Goal: Transaction & Acquisition: Purchase product/service

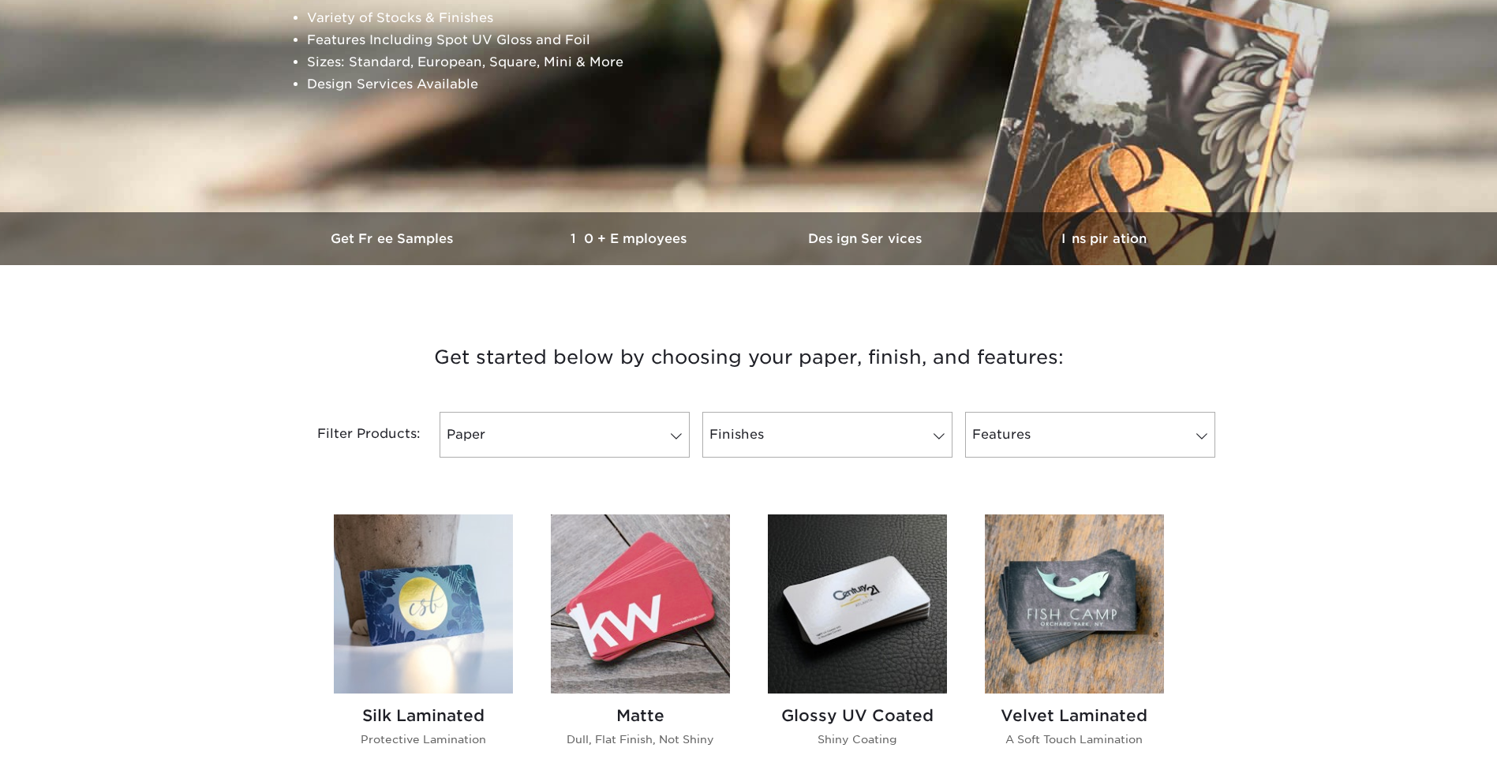
scroll to position [553, 0]
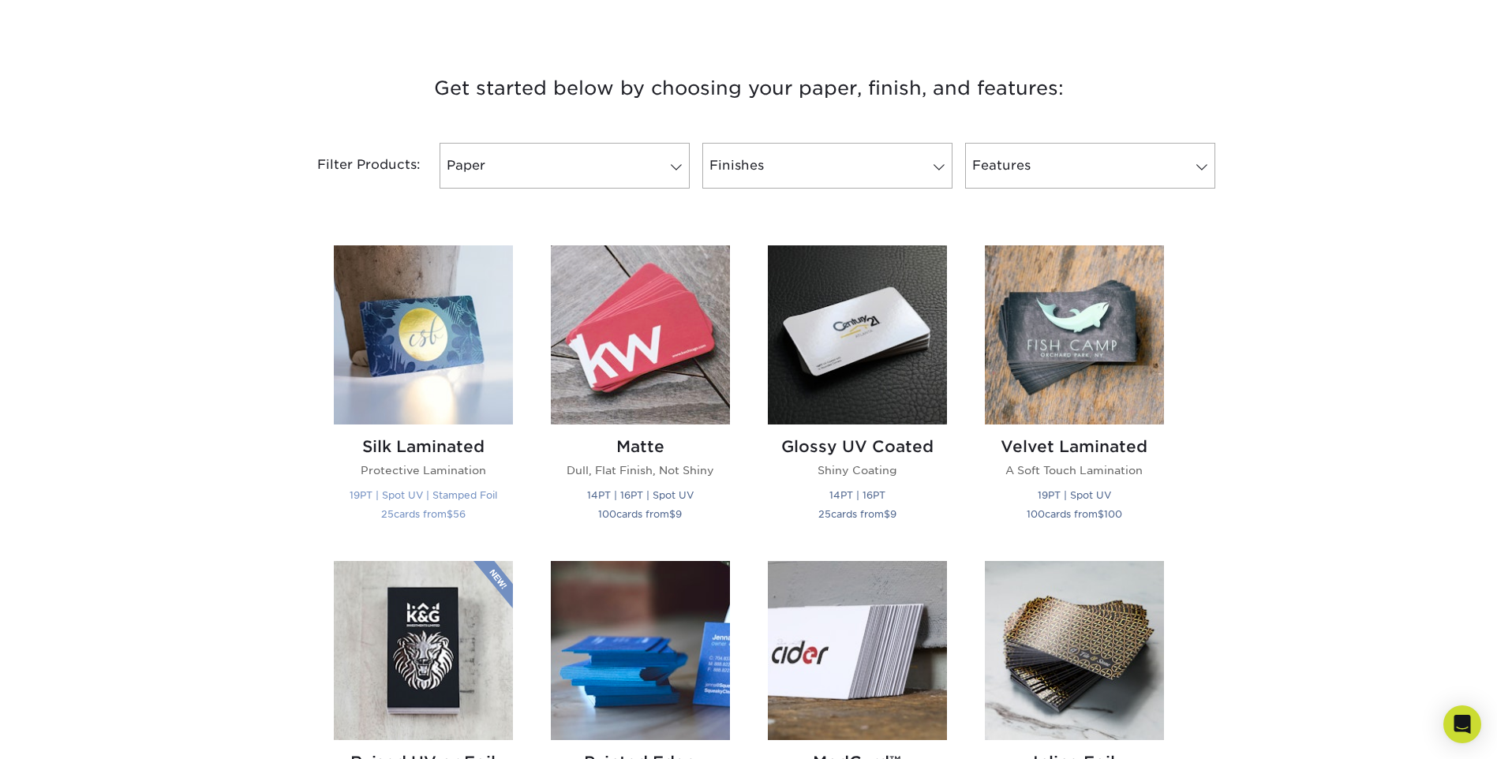
click at [428, 334] on img at bounding box center [423, 334] width 179 height 179
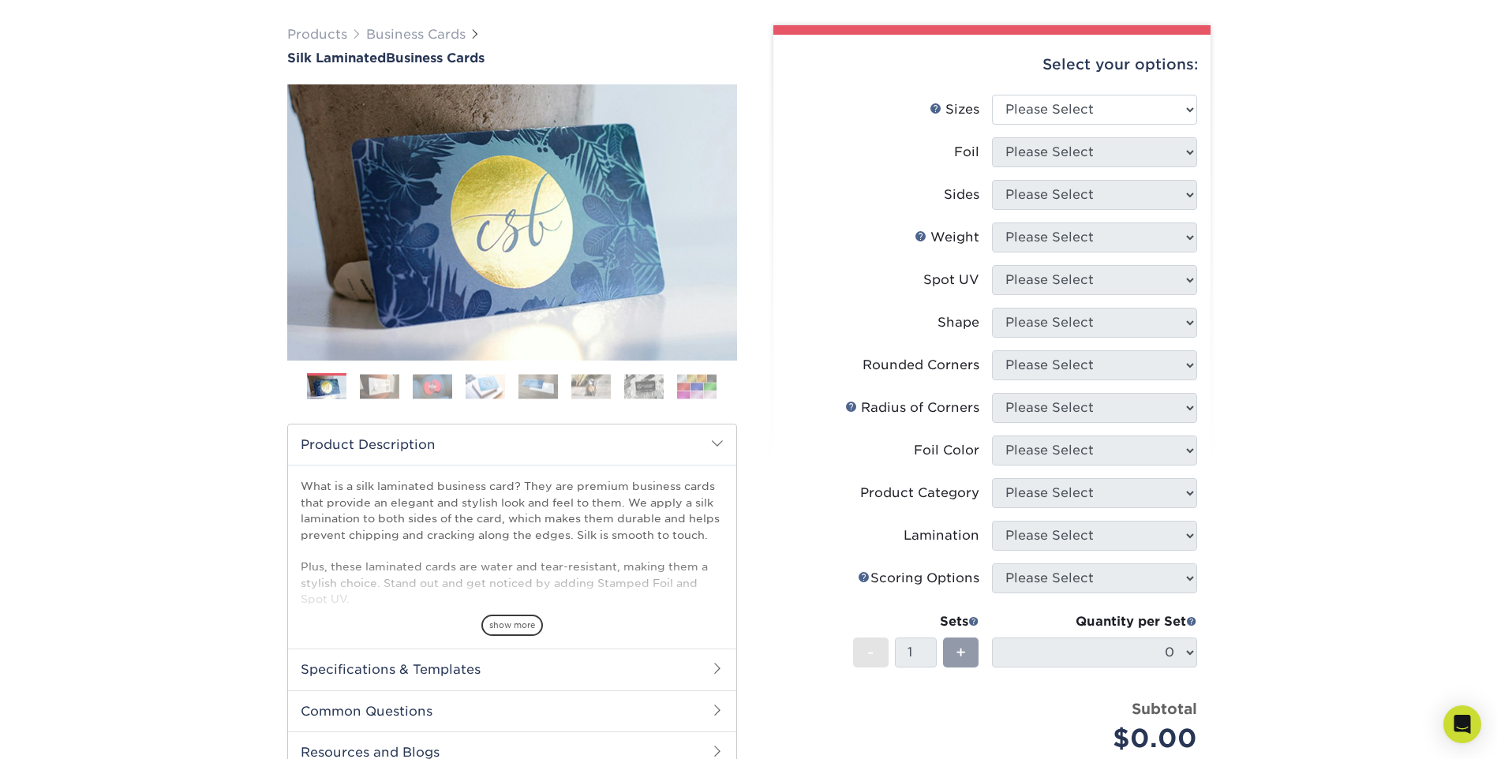
scroll to position [79, 0]
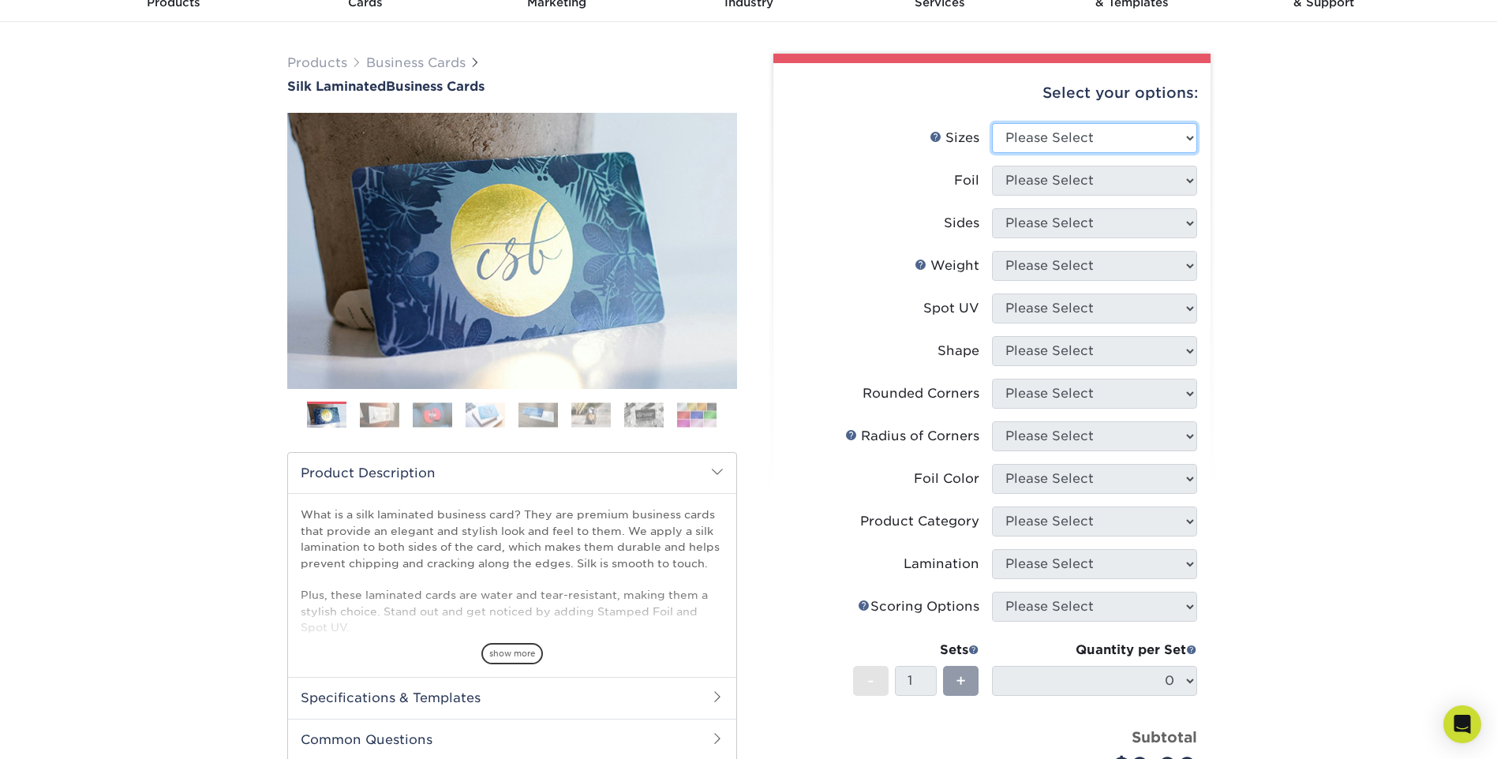
click at [1030, 136] on select "Please Select 1.5" x 3.5" - Mini 1.75" x 3.5" - Mini 2" x 2" - Square 2" x 3" -…" at bounding box center [1094, 138] width 205 height 30
click at [1291, 163] on div "Products Business Cards Silk Laminated Business Cards Previous Next" at bounding box center [748, 521] width 1497 height 999
click at [1162, 155] on li "Sizes Help Sizes Please Select 1.5" x 3.5" - Mini 1.75" x 3.5" - Mini 2" x 2" -…" at bounding box center [992, 144] width 410 height 43
click at [1126, 145] on select "Please Select 1.5" x 3.5" - Mini 1.75" x 3.5" - Mini 2" x 2" - Square 2" x 3" -…" at bounding box center [1094, 138] width 205 height 30
select select "1.50x3.50"
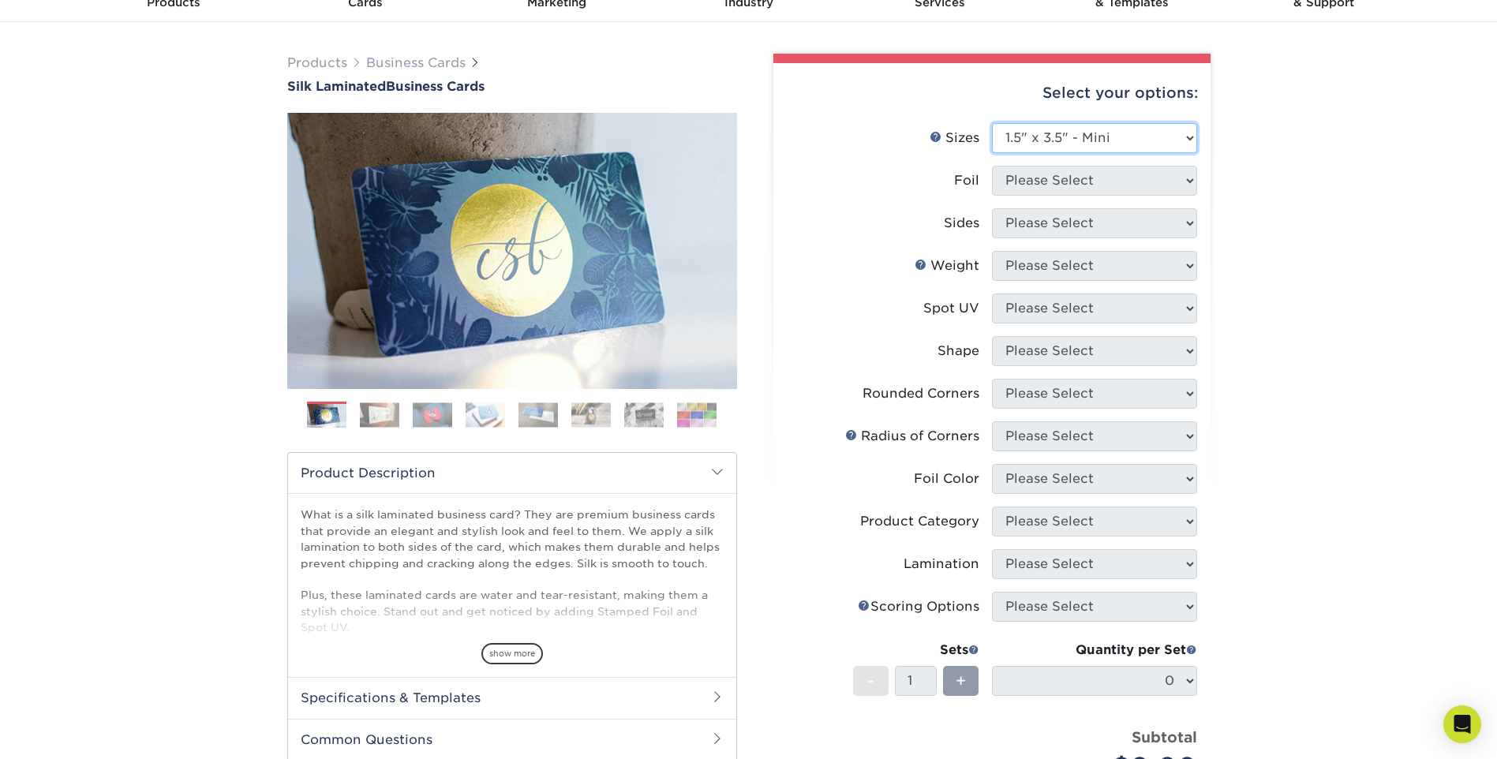
click at [992, 123] on select "Please Select 1.5" x 3.5" - Mini 1.75" x 3.5" - Mini 2" x 2" - Square 2" x 3" -…" at bounding box center [1094, 138] width 205 height 30
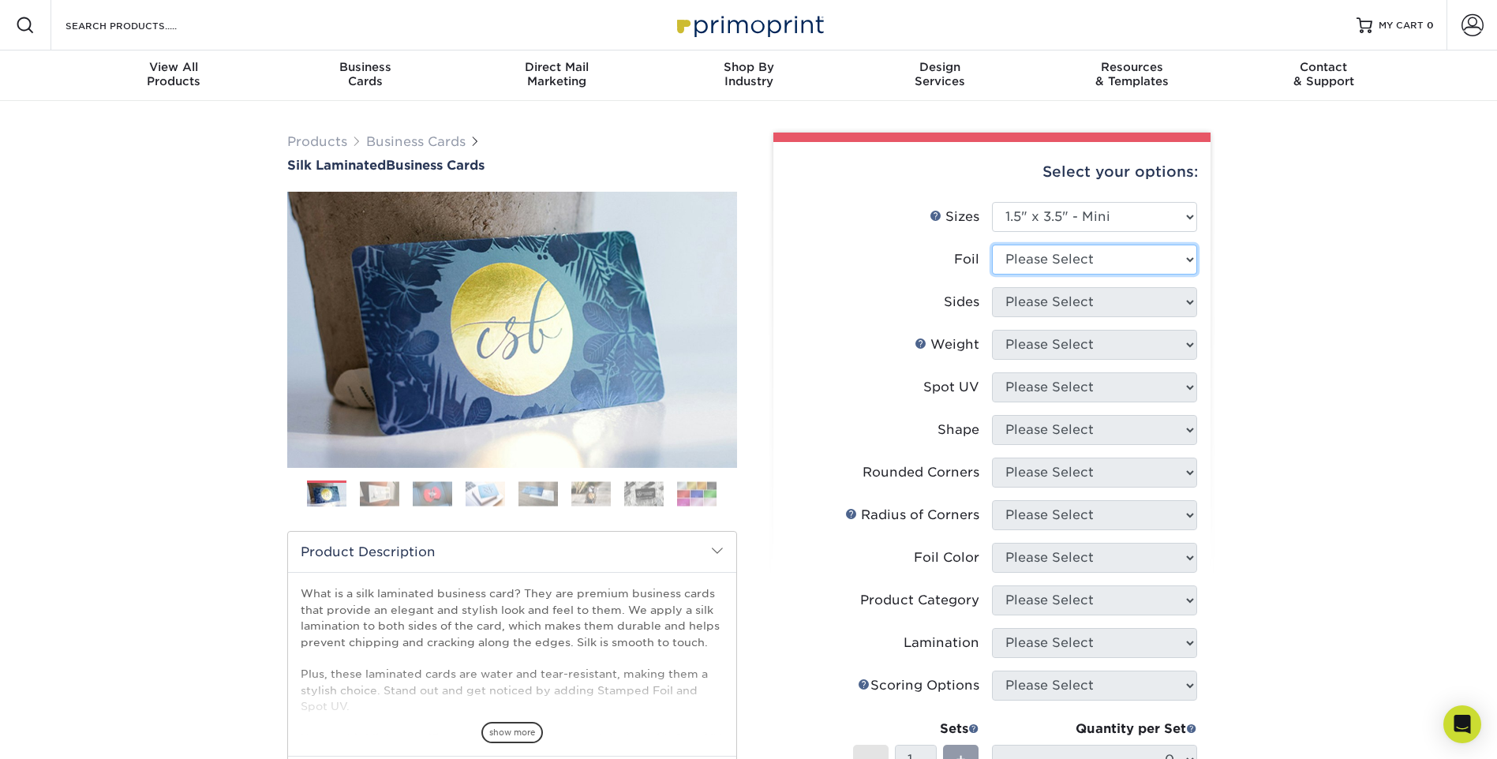
click at [1160, 262] on select "Please Select Yes No" at bounding box center [1094, 260] width 205 height 30
select select "1"
click at [992, 245] on select "Please Select Yes No" at bounding box center [1094, 260] width 205 height 30
click at [1118, 294] on select "Please Select Print Both Sides - Foil Both Sides Print Both Sides - Foil Front …" at bounding box center [1094, 302] width 205 height 30
select select "34527644-b4fd-4ffb-9092-1318eefcd9d9"
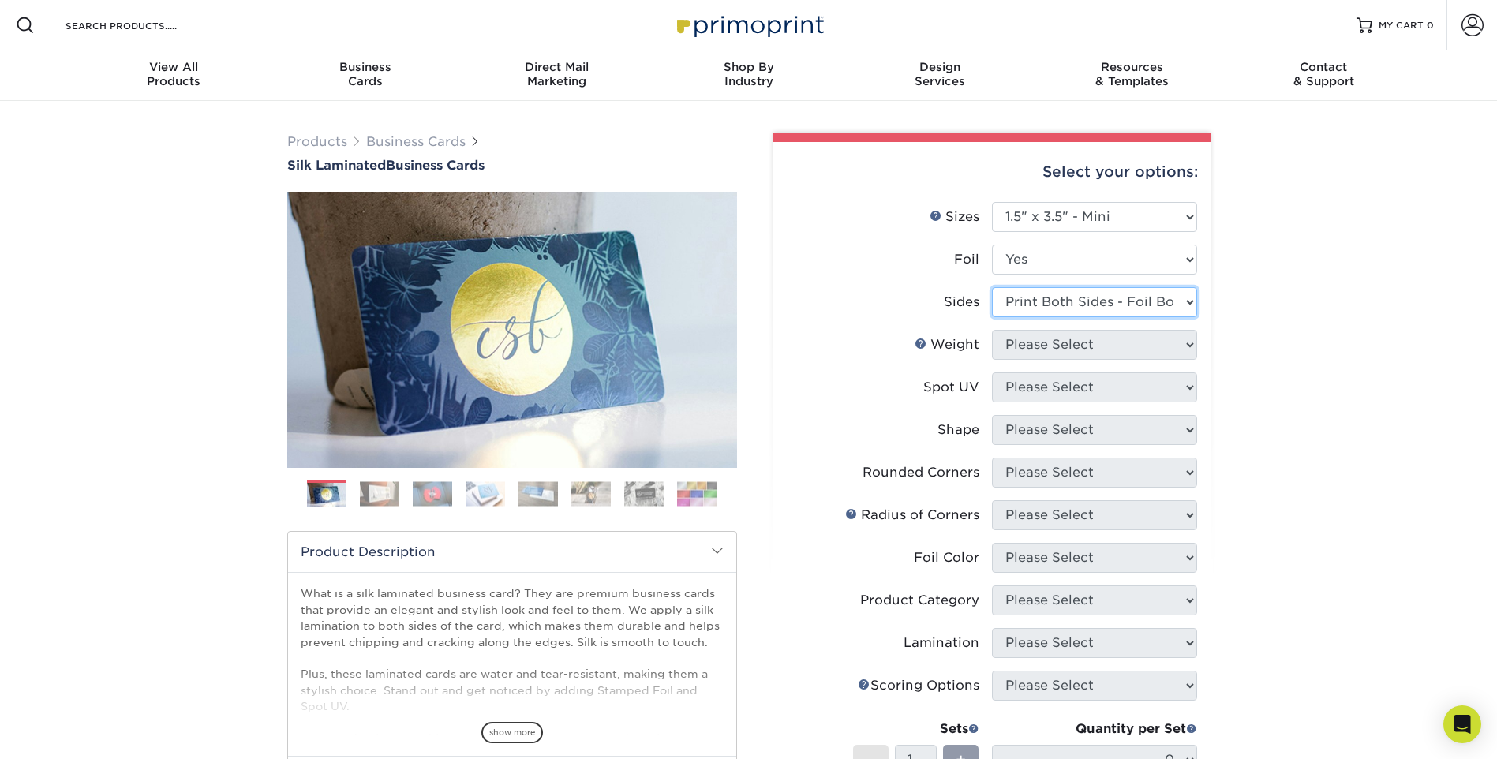
click at [992, 287] on select "Please Select Print Both Sides - Foil Both Sides Print Both Sides - Foil Front …" at bounding box center [1094, 302] width 205 height 30
click at [1124, 215] on select "Please Select 1.5" x 3.5" - Mini 1.75" x 3.5" - Mini 2" x 2" - Square 2" x 3" -…" at bounding box center [1094, 217] width 205 height 30
drag, startPoint x: 1302, startPoint y: 403, endPoint x: 1235, endPoint y: 403, distance: 67.1
click at [1302, 403] on div "Products Business Cards Silk Laminated Business Cards Previous Next" at bounding box center [748, 600] width 1497 height 999
click at [1121, 339] on select "Please Select 16PT" at bounding box center [1094, 345] width 205 height 30
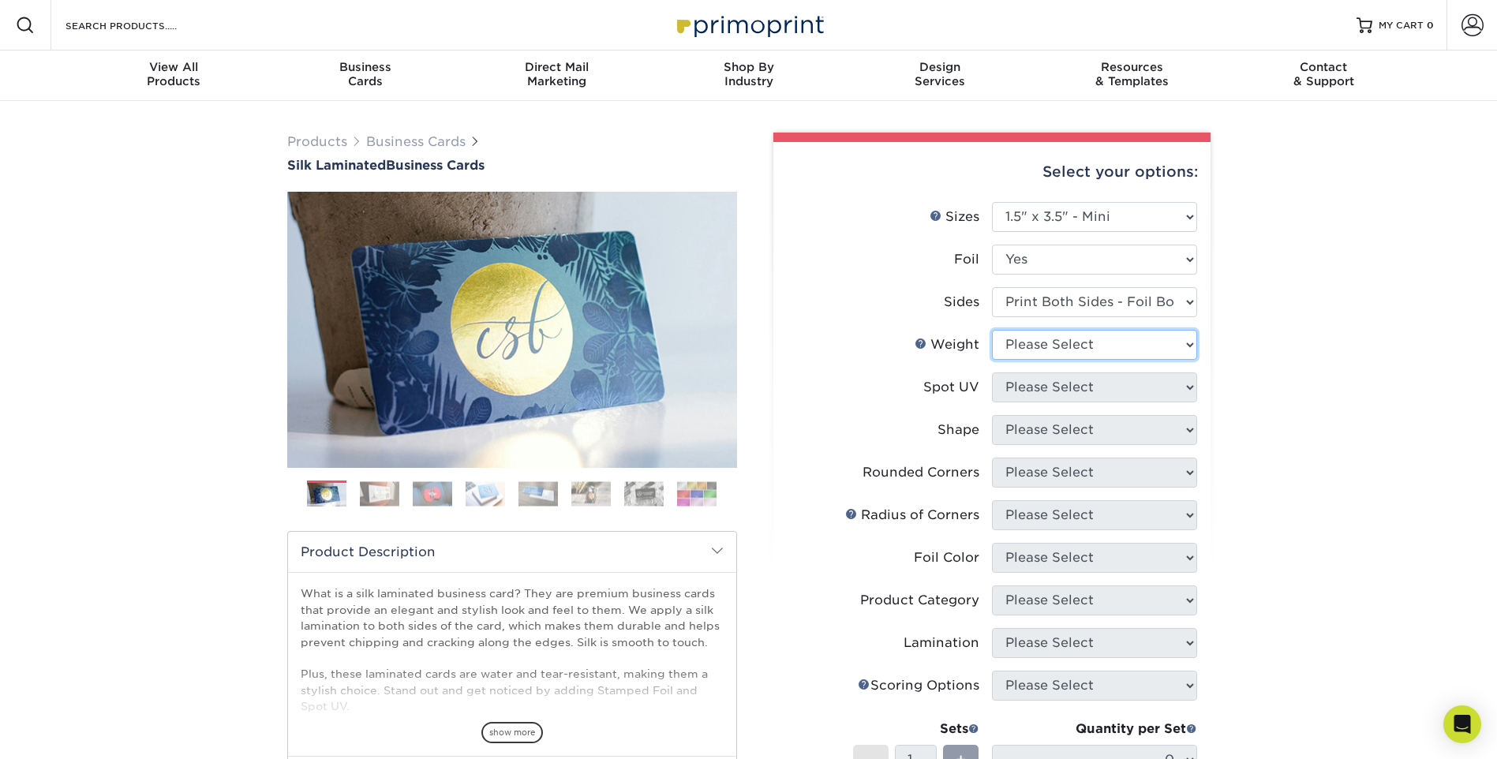
select select "16PT"
click at [992, 330] on select "Please Select 16PT" at bounding box center [1094, 345] width 205 height 30
click at [1119, 395] on select "Please Select No Spot UV Front and Back (Both Sides) Front Only Back Only" at bounding box center [1094, 388] width 205 height 30
click at [992, 373] on select "Please Select No Spot UV Front and Back (Both Sides) Front Only Back Only" at bounding box center [1094, 388] width 205 height 30
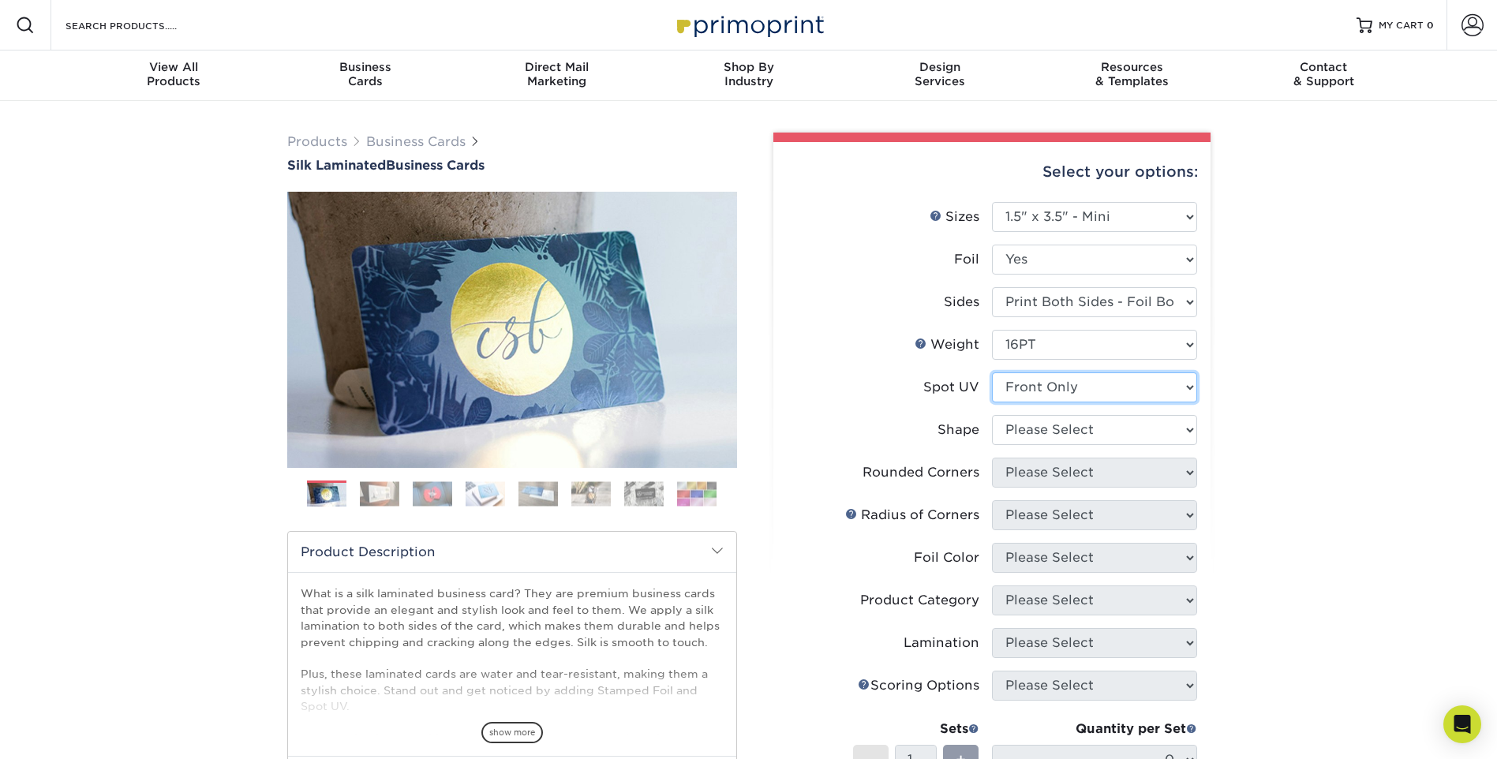
click at [1109, 387] on select "Please Select No Spot UV Front and Back (Both Sides) Front Only Back Only" at bounding box center [1094, 388] width 205 height 30
click at [992, 373] on select "Please Select No Spot UV Front and Back (Both Sides) Front Only Back Only" at bounding box center [1094, 388] width 205 height 30
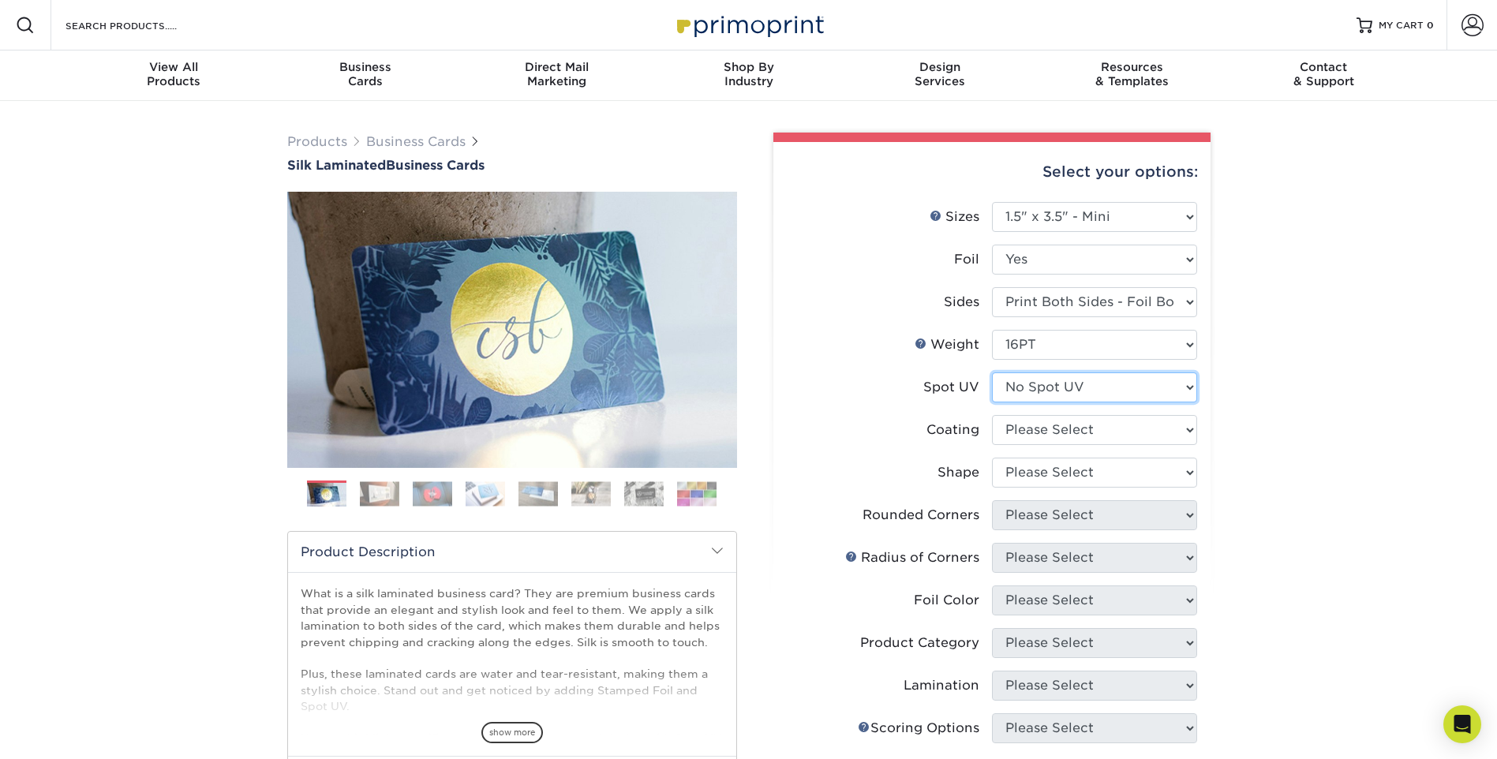
click at [1160, 380] on select "Please Select No Spot UV Front and Back (Both Sides) Front Only Back Only" at bounding box center [1094, 388] width 205 height 30
select select "0"
click at [992, 373] on select "Please Select No Spot UV Front and Back (Both Sides) Front Only Back Only" at bounding box center [1094, 388] width 205 height 30
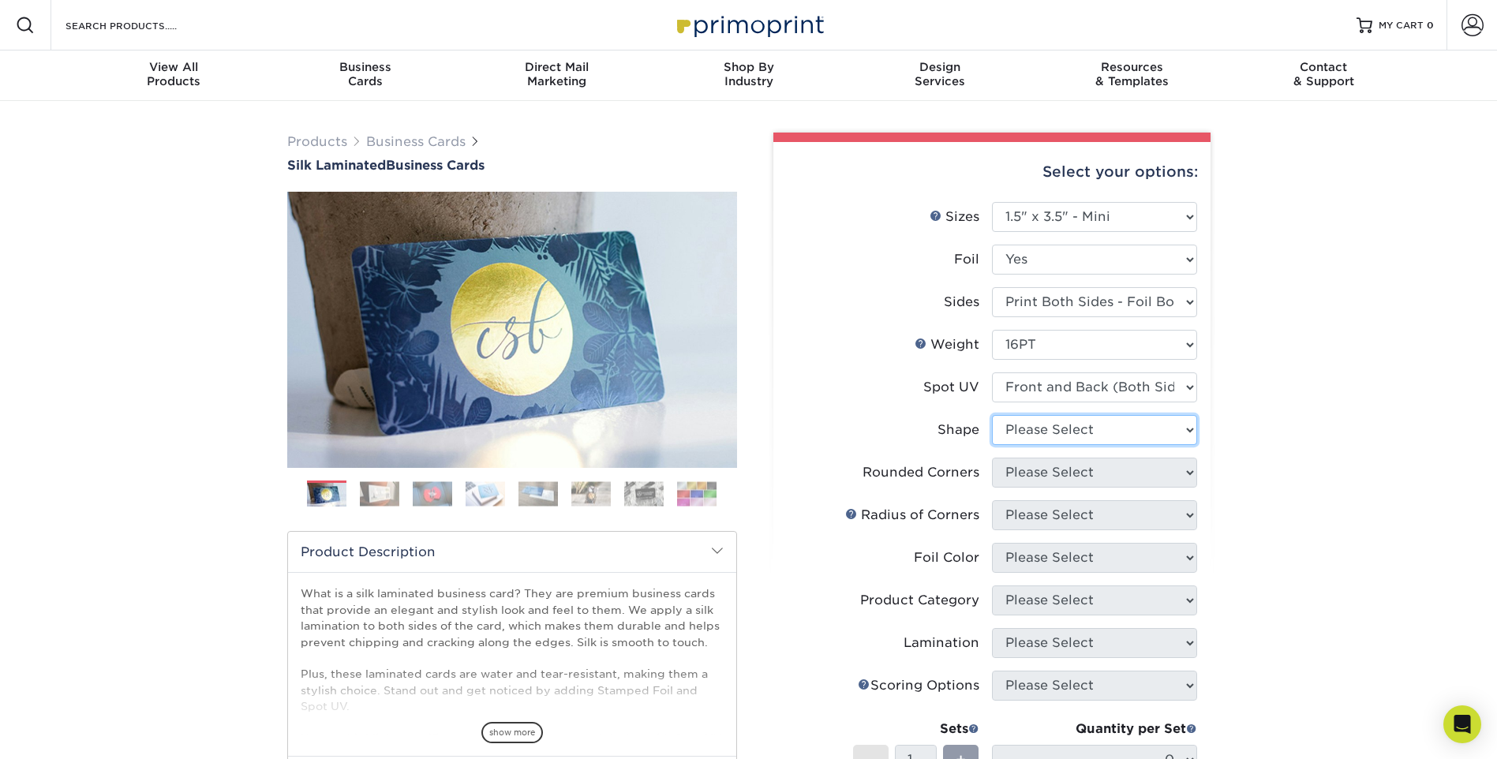
click at [1144, 423] on select "Please Select Standard" at bounding box center [1094, 430] width 205 height 30
select select "standard"
click at [992, 415] on select "Please Select Standard" at bounding box center [1094, 430] width 205 height 30
click at [1151, 474] on select "Please Select Yes - Round 2 Corners Yes - Round 4 Corners No" at bounding box center [1094, 473] width 205 height 30
select select "7672df9e-0e0a-464d-8e1f-920c575e4da3"
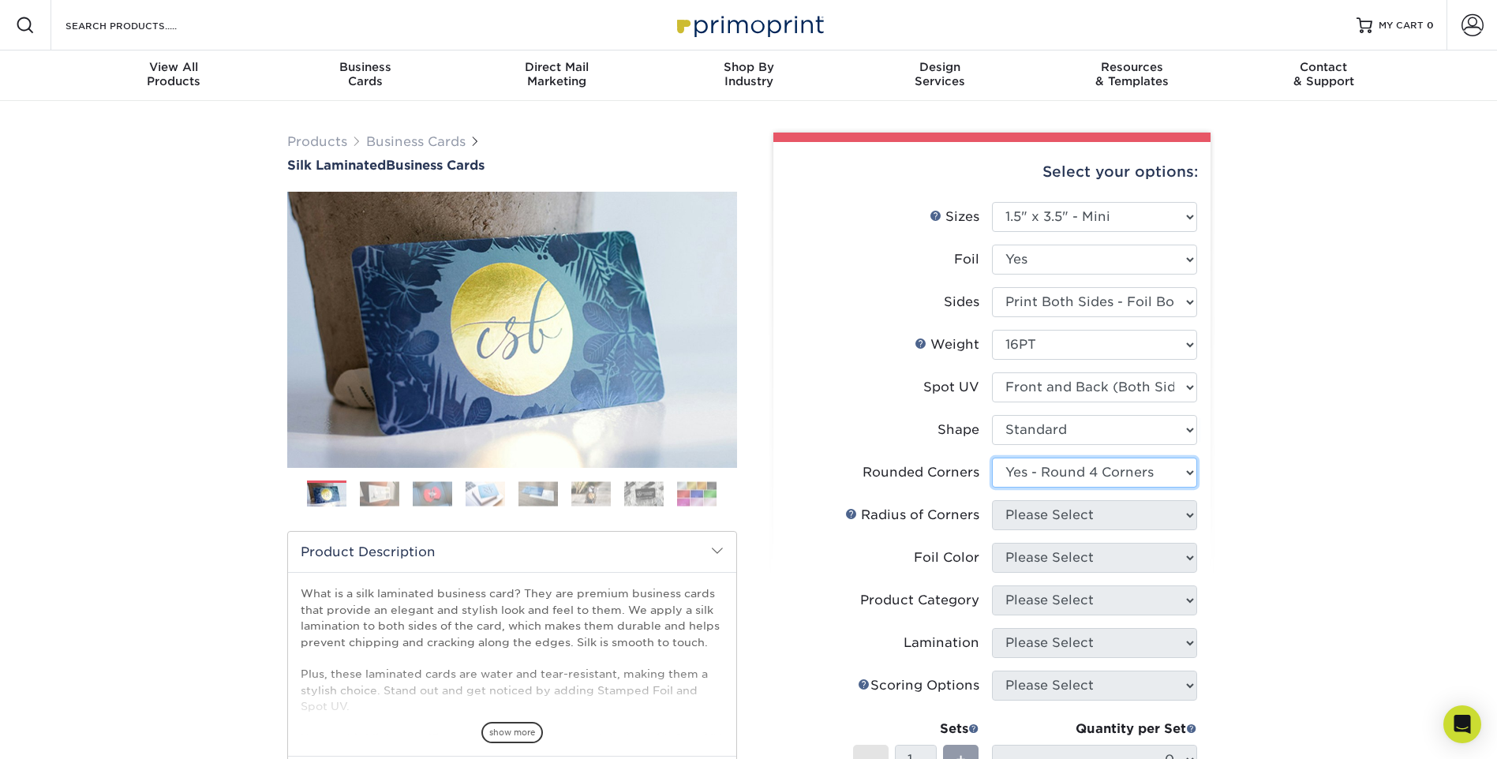
click at [992, 458] on select "Please Select Yes - Round 2 Corners Yes - Round 4 Corners No" at bounding box center [1094, 473] width 205 height 30
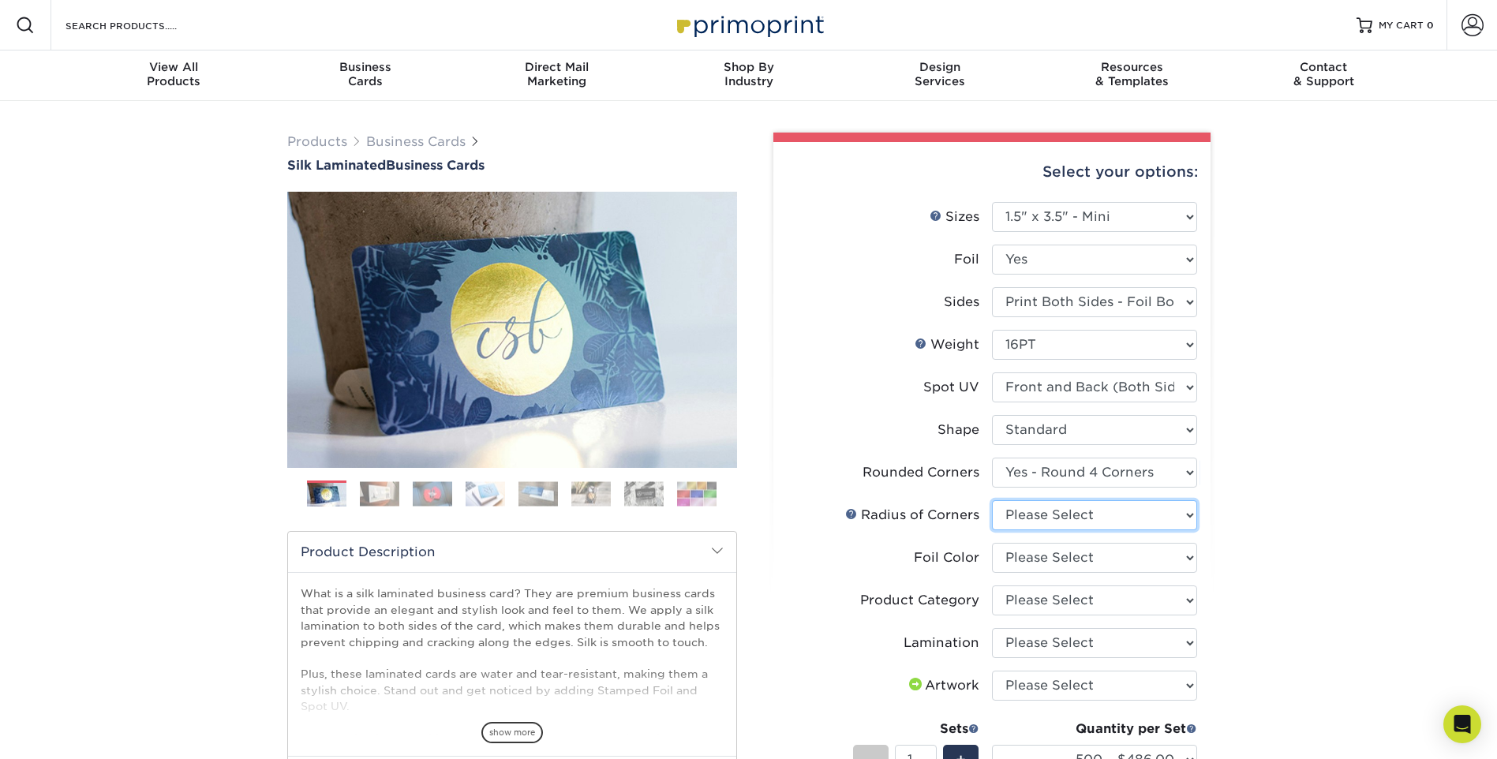
click at [1102, 523] on select "Please Select Rounded 1/8" Rounded 1/4"" at bounding box center [1094, 515] width 205 height 30
select select "589680c7-ee9a-431b-9d12-d7aeb1386a97"
click at [992, 500] on select "Please Select Rounded 1/8" Rounded 1/4"" at bounding box center [1094, 515] width 205 height 30
click at [1122, 562] on select "Please Select Silver Foil Black Foil Blue Foil Copper Foil Gold Foil Red Foil R…" at bounding box center [1094, 558] width 205 height 30
click at [992, 543] on select "Please Select Silver Foil Black Foil Blue Foil Copper Foil Gold Foil Red Foil R…" at bounding box center [1094, 558] width 205 height 30
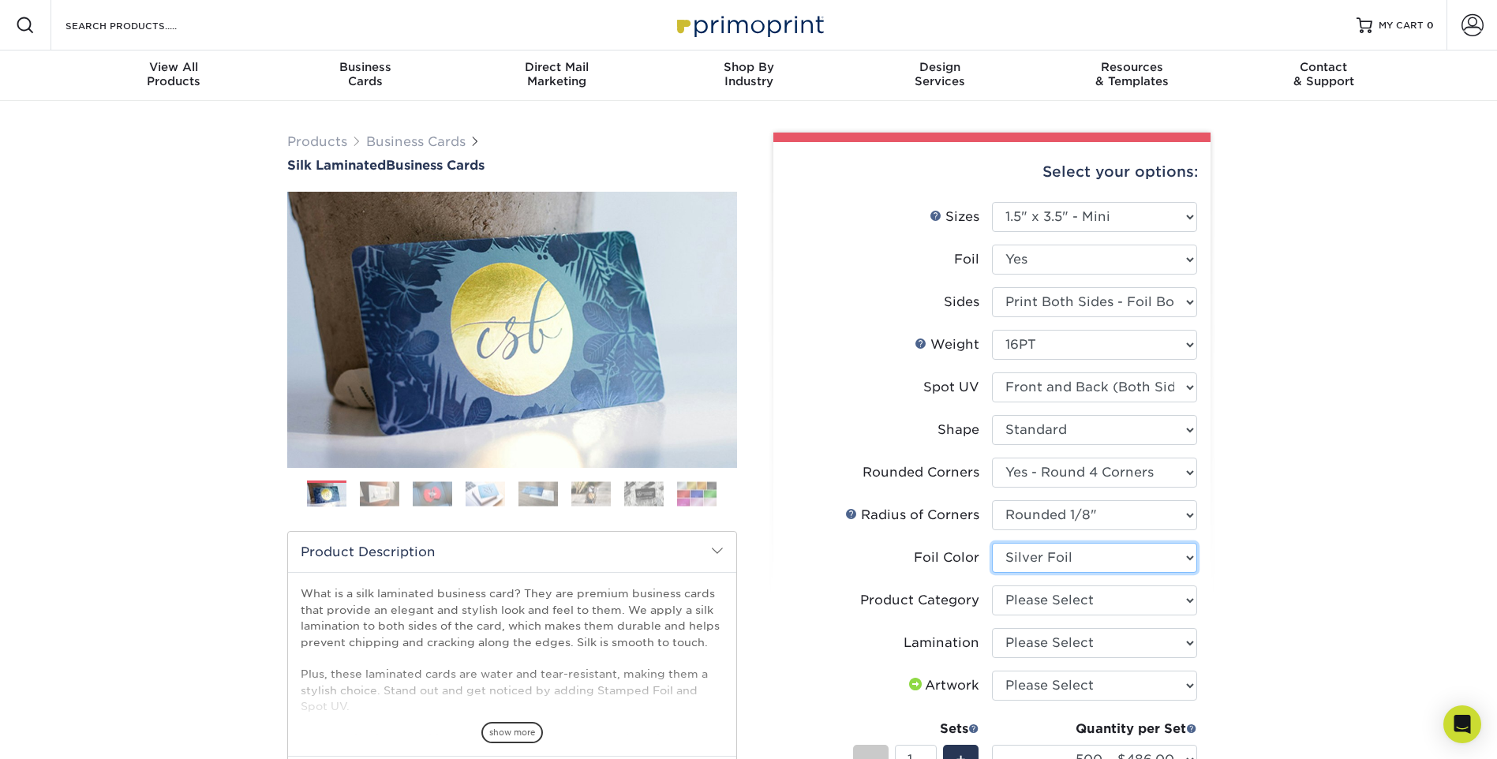
click at [1105, 566] on select "Please Select Silver Foil Black Foil Blue Foil Copper Foil Gold Foil Red Foil R…" at bounding box center [1094, 558] width 205 height 30
select select "acffa4a5-22f9-4585-ba3f-0adaa54b8c85"
click at [992, 543] on select "Please Select Silver Foil Black Foil Blue Foil Copper Foil Gold Foil Red Foil R…" at bounding box center [1094, 558] width 205 height 30
click at [1102, 590] on select "Please Select Business Cards" at bounding box center [1094, 601] width 205 height 30
select select "3b5148f1-0588-4f88-a218-97bcfdce65c1"
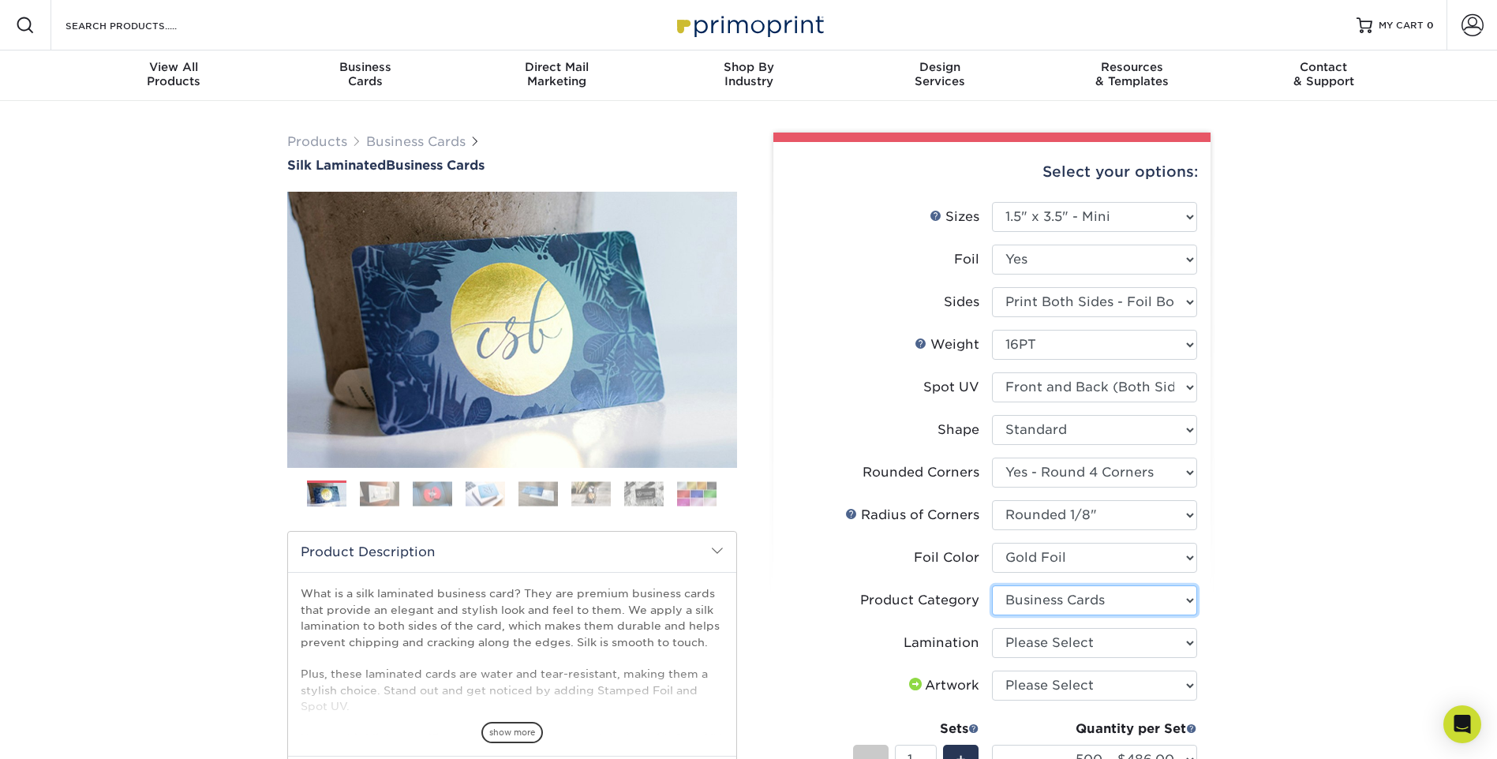
click at [992, 586] on select "Please Select Business Cards" at bounding box center [1094, 601] width 205 height 30
click at [1150, 651] on select "Please Select Silk" at bounding box center [1094, 643] width 205 height 30
select select "ccacb42f-45f7-42d3-bbd3-7c8421cf37f0"
click at [992, 628] on select "Please Select Silk" at bounding box center [1094, 643] width 205 height 30
drag, startPoint x: 283, startPoint y: 167, endPoint x: 525, endPoint y: 178, distance: 242.6
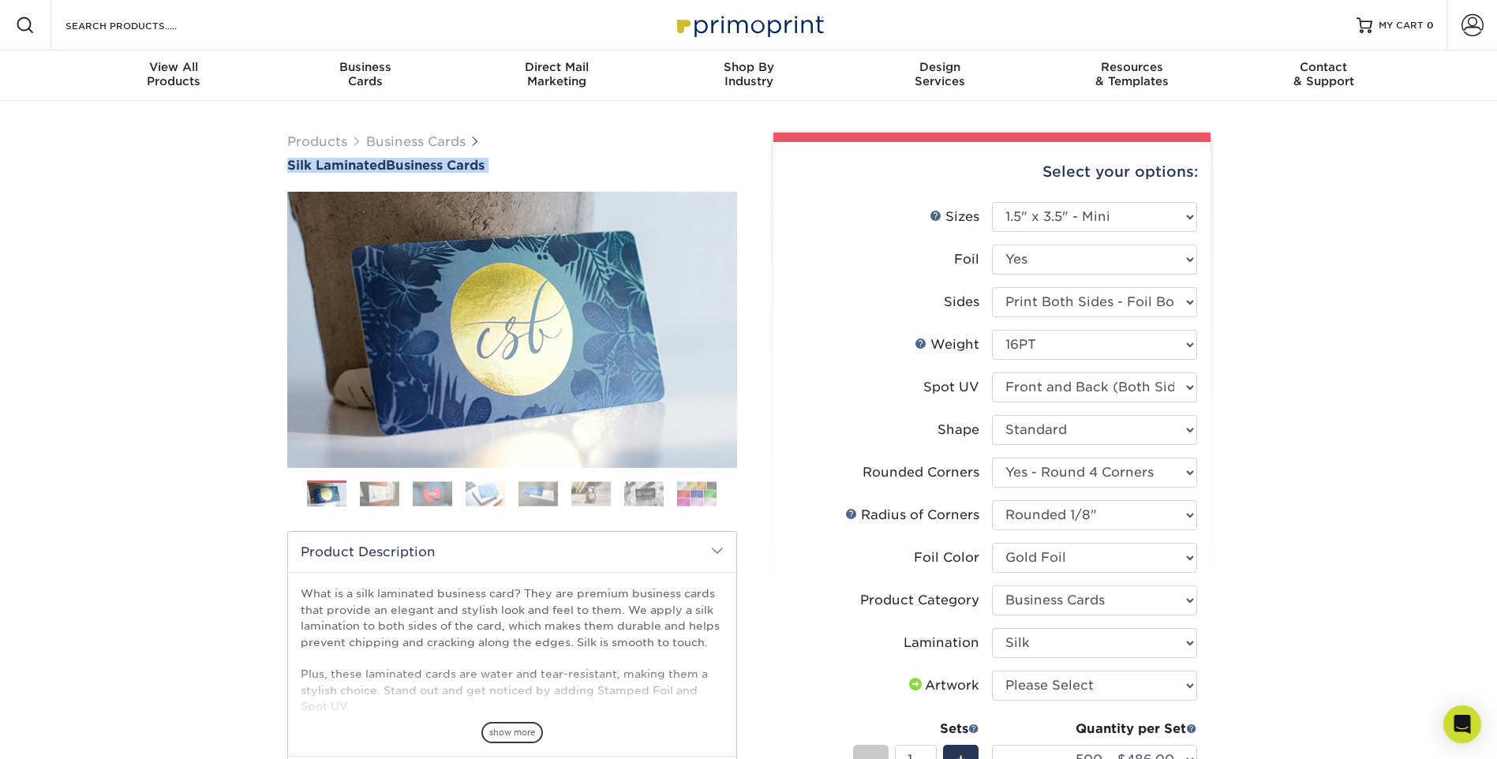
click at [525, 178] on div "Products Business Cards Silk Laminated Business Cards Previous" at bounding box center [512, 604] width 474 height 942
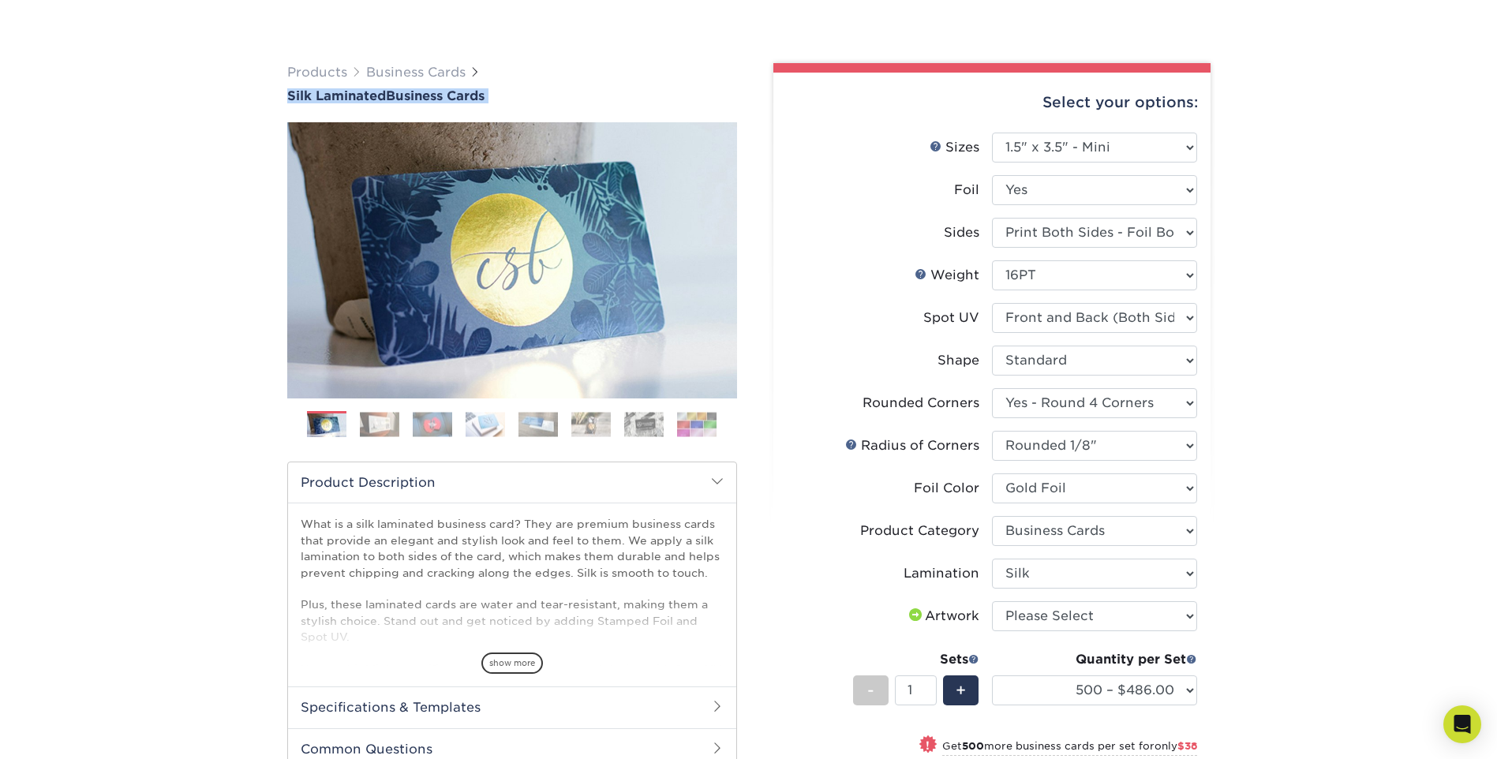
scroll to position [158, 0]
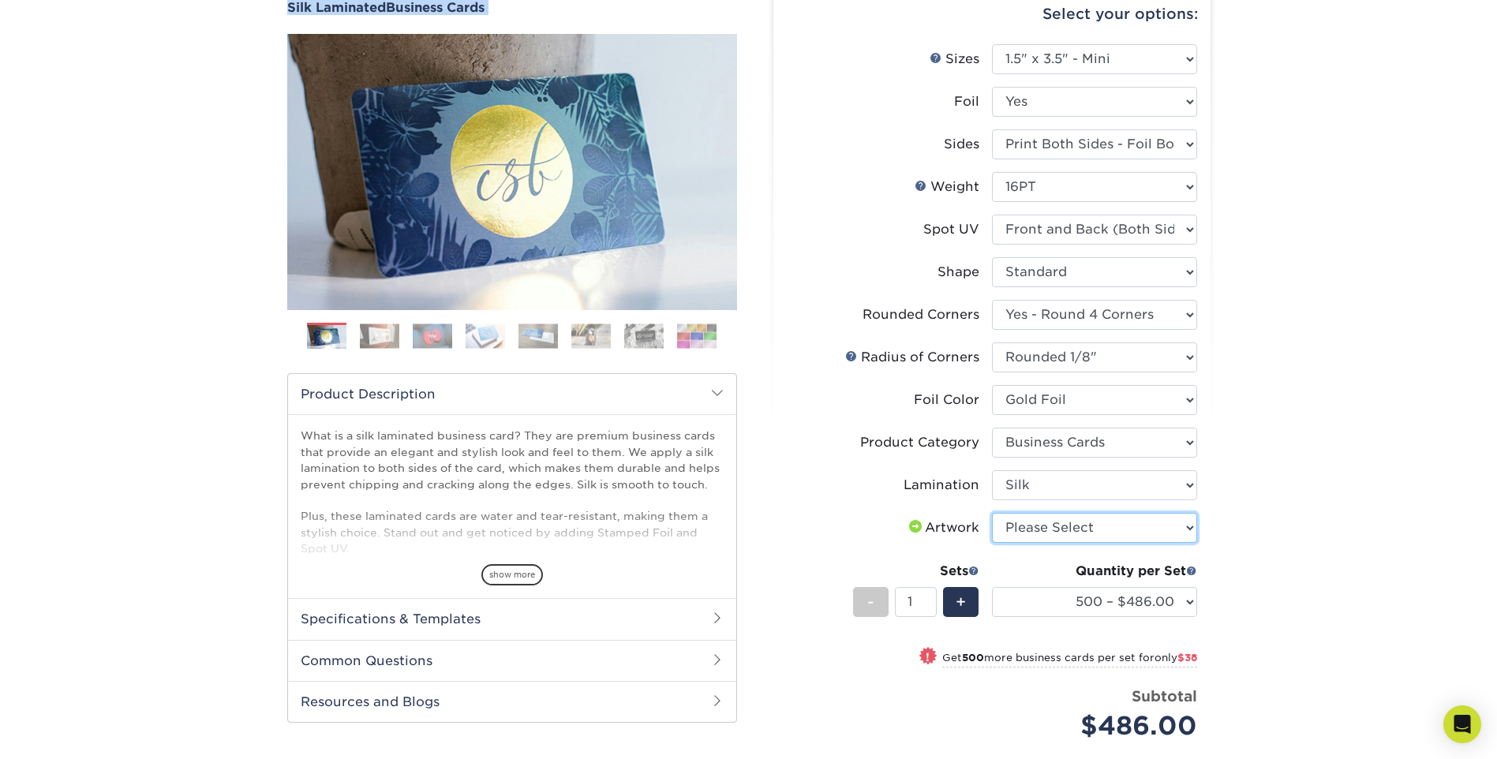
click at [1067, 530] on select "Please Select I will upload files I need a design - $100" at bounding box center [1094, 528] width 205 height 30
click at [1246, 574] on div "Products Business Cards Silk Laminated Business Cards Previous Next" at bounding box center [748, 461] width 1497 height 1036
click at [1134, 523] on select "Please Select I will upload files I need a design - $100" at bounding box center [1094, 528] width 205 height 30
click at [1282, 528] on div "Products Business Cards Silk Laminated Business Cards Previous Next" at bounding box center [748, 461] width 1497 height 1036
click at [1192, 538] on select "Please Select I will upload files I need a design - $100" at bounding box center [1094, 528] width 205 height 30
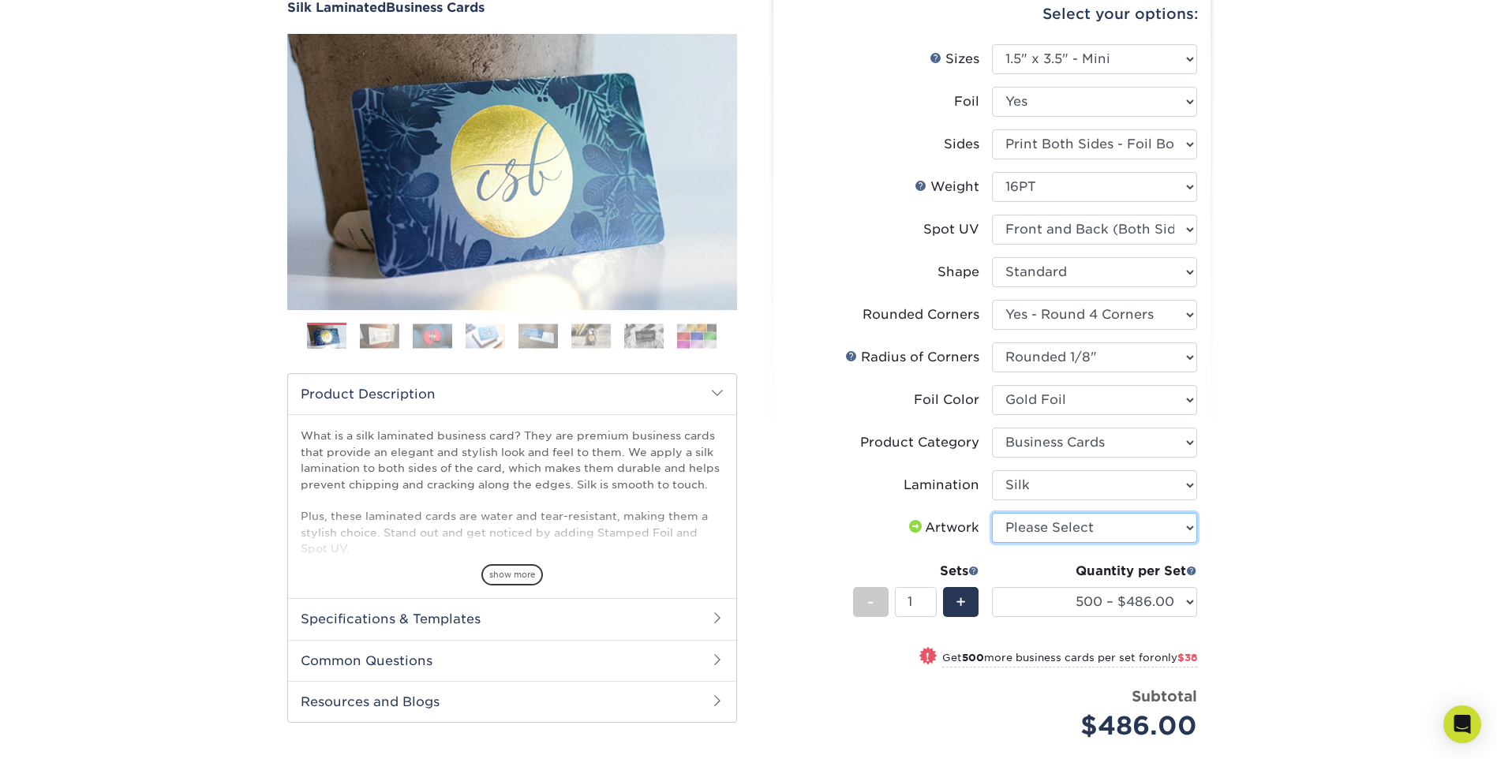
select select "design"
click at [992, 513] on select "Please Select I will upload files I need a design - $100" at bounding box center [1094, 528] width 205 height 30
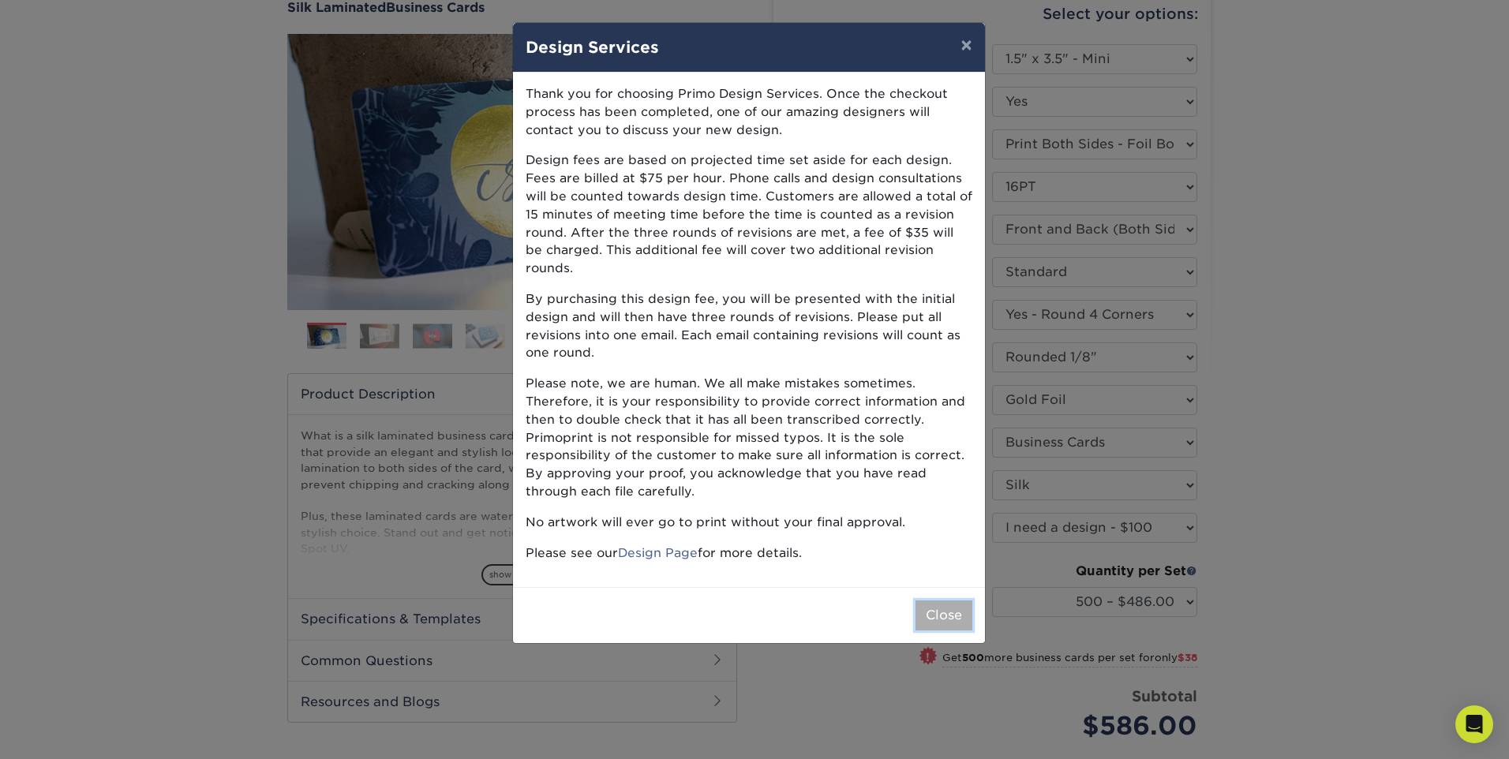
click at [957, 609] on button "Close" at bounding box center [944, 616] width 57 height 30
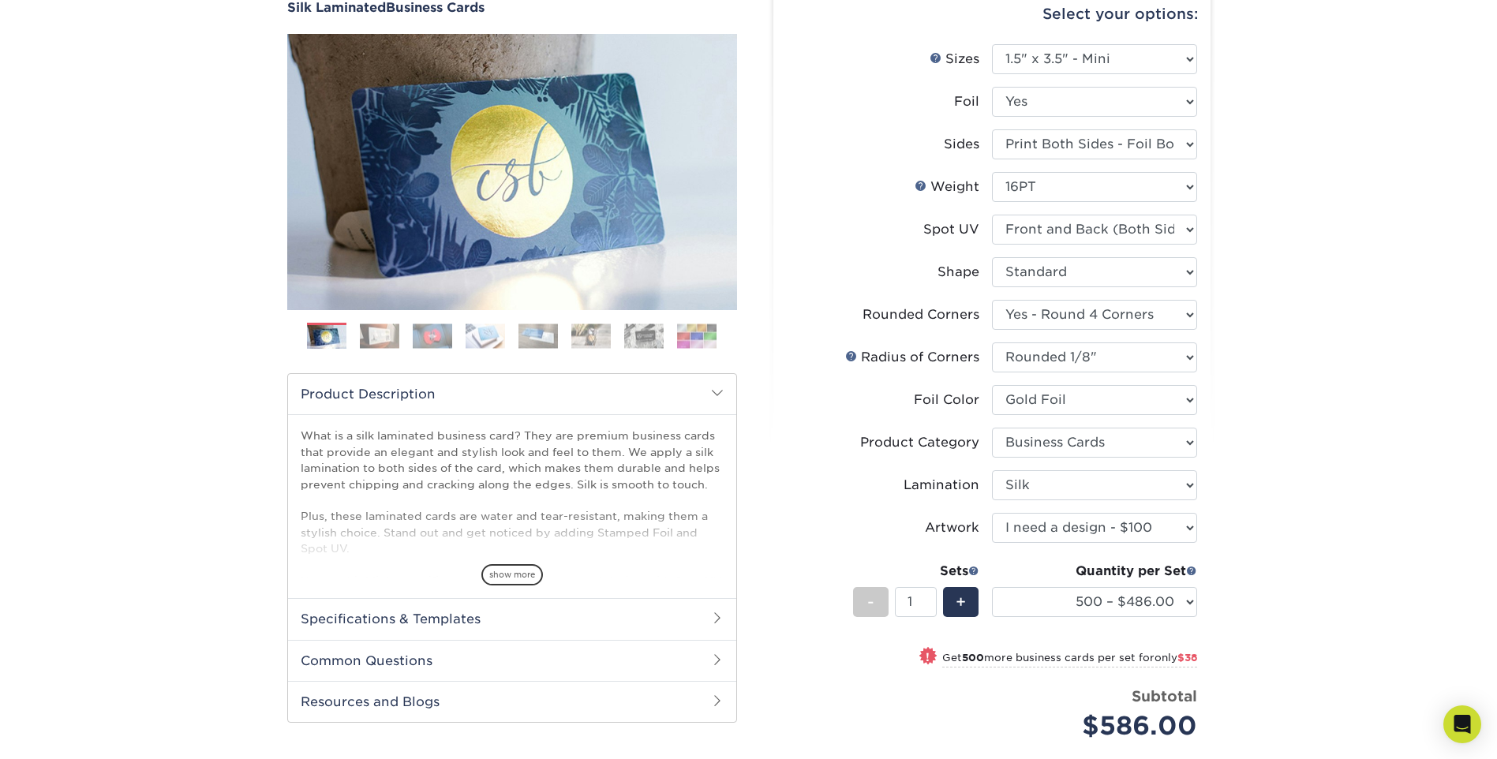
click at [1366, 435] on div "Products Business Cards Silk Laminated Business Cards Previous Next" at bounding box center [748, 470] width 1497 height 1055
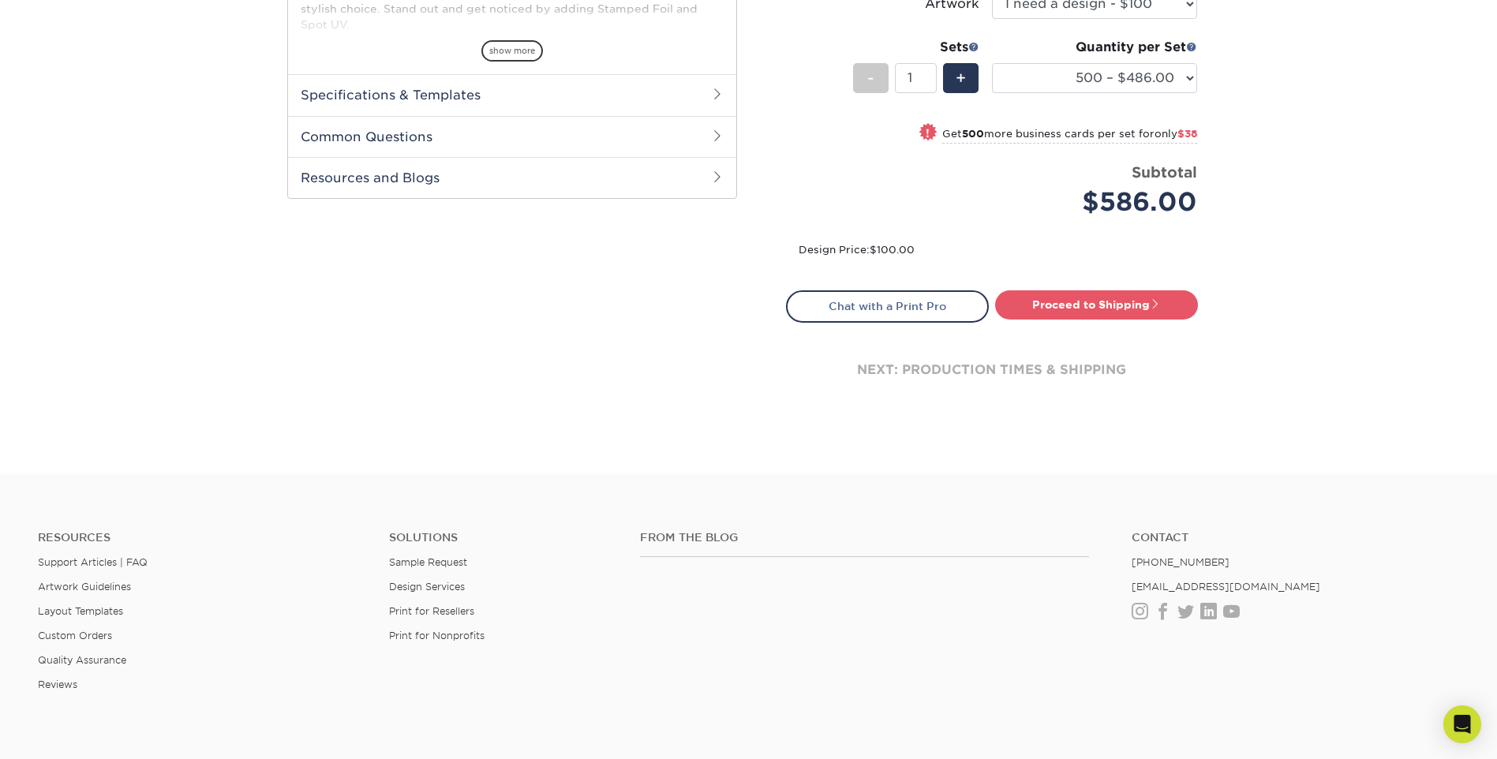
scroll to position [395, 0]
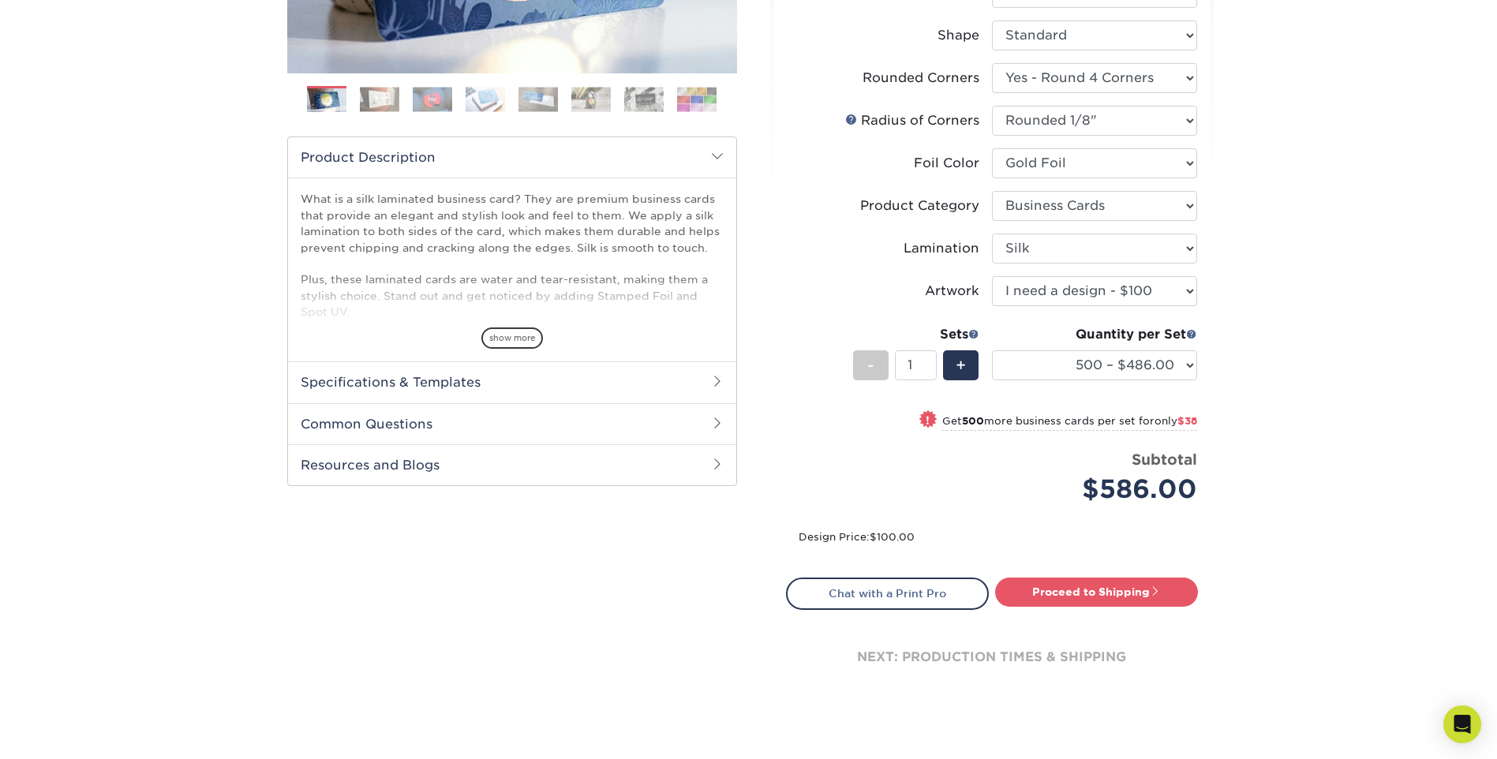
click at [1291, 241] on div "Products Business Cards Silk Laminated Business Cards Previous Next" at bounding box center [748, 233] width 1497 height 1055
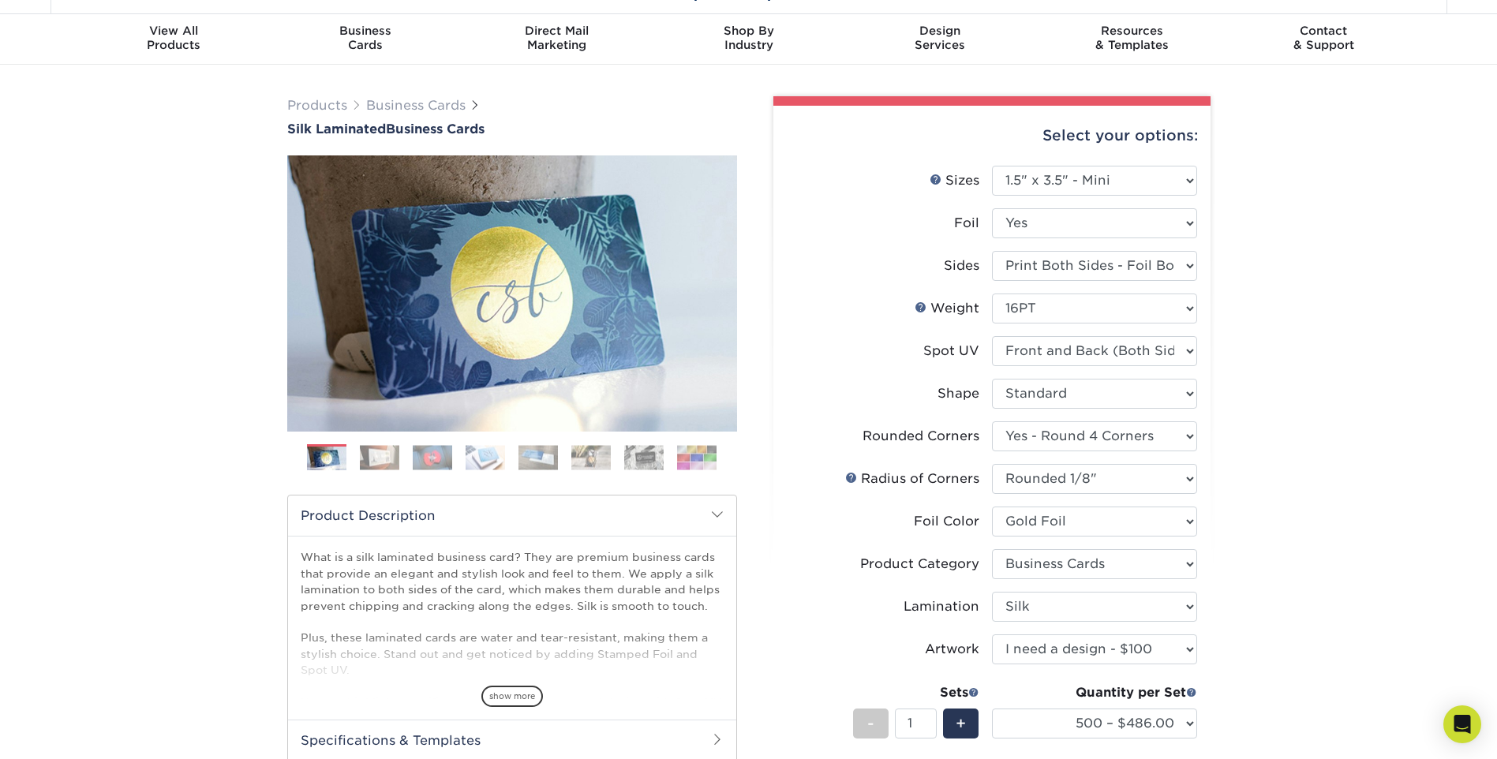
scroll to position [0, 0]
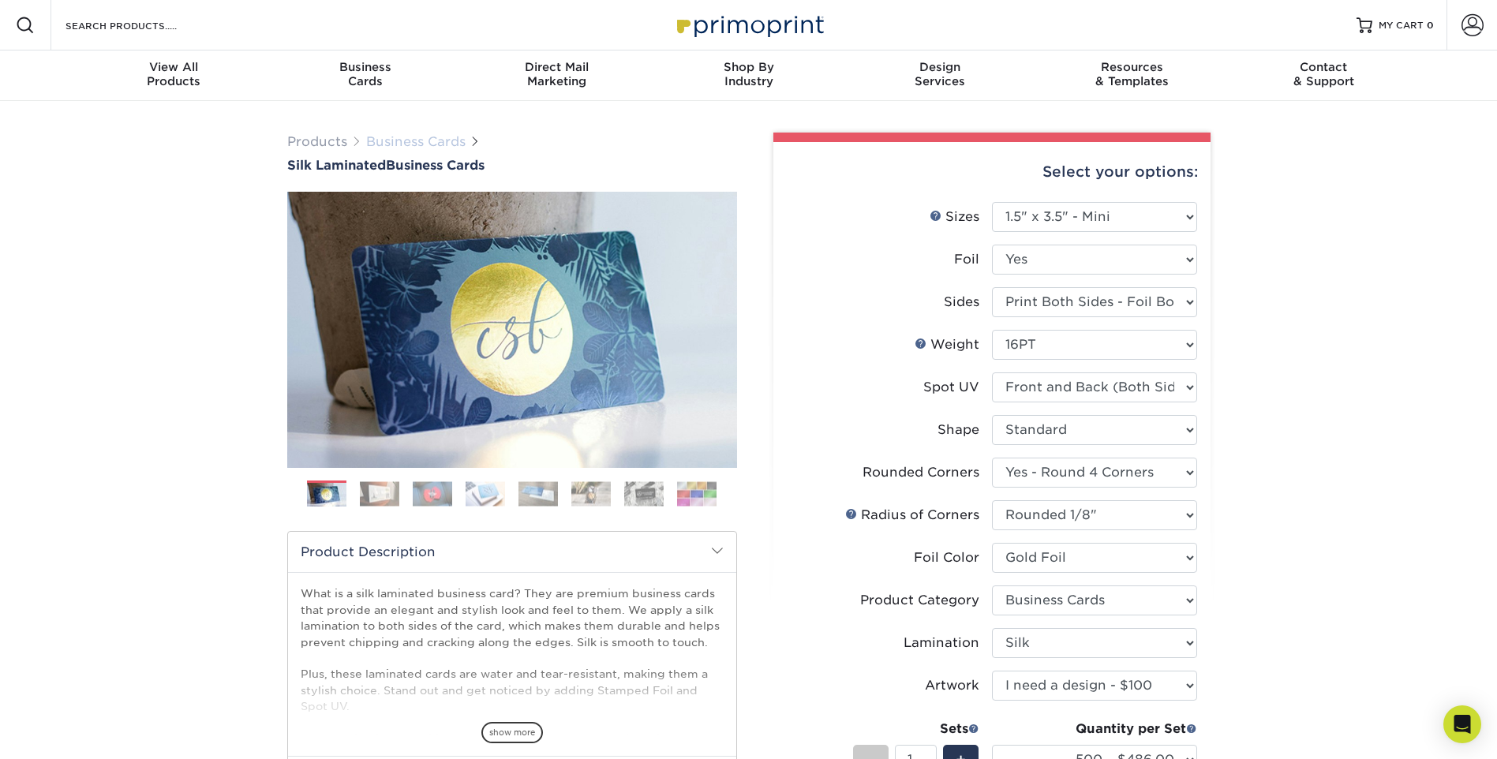
click at [425, 139] on link "Business Cards" at bounding box center [415, 141] width 99 height 15
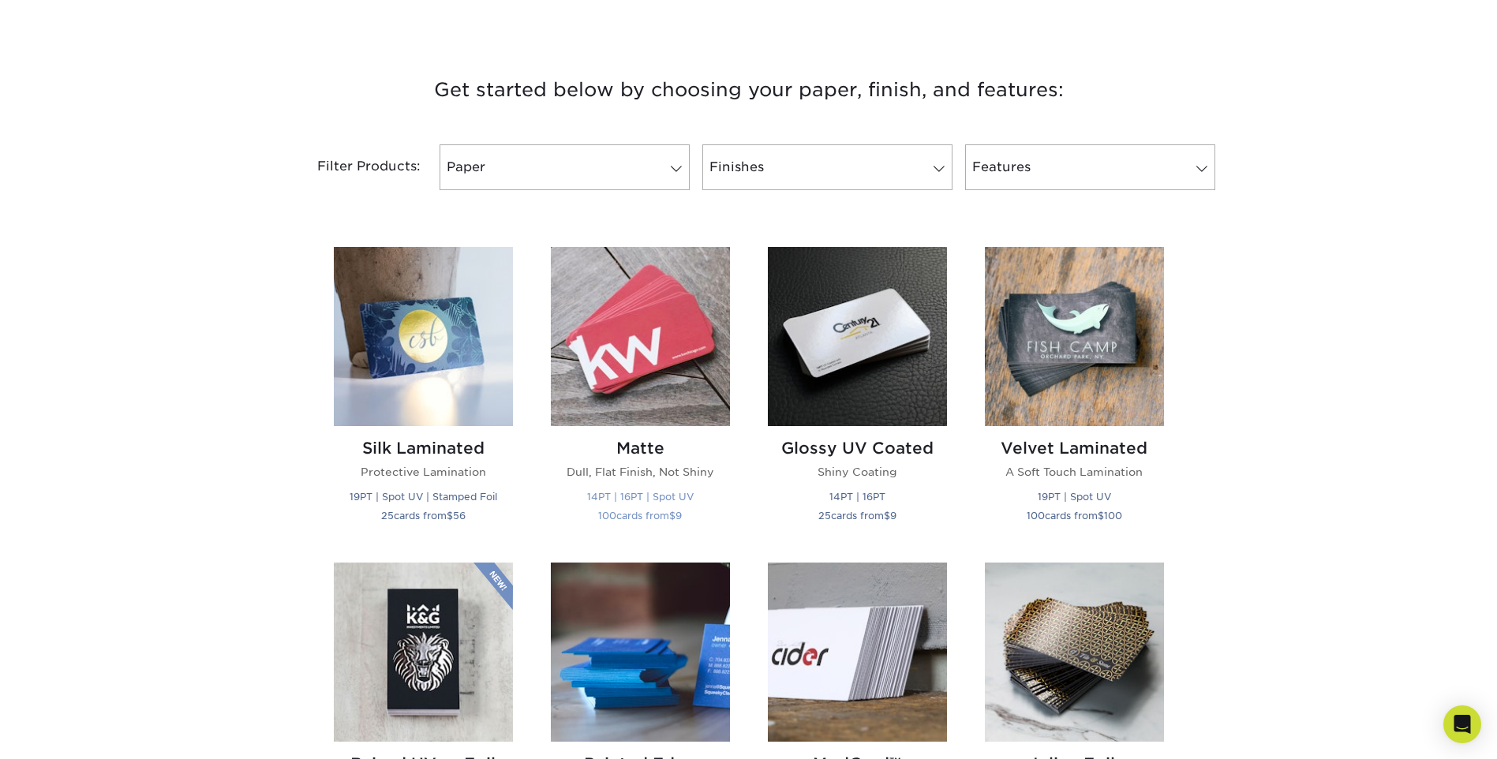
scroll to position [553, 0]
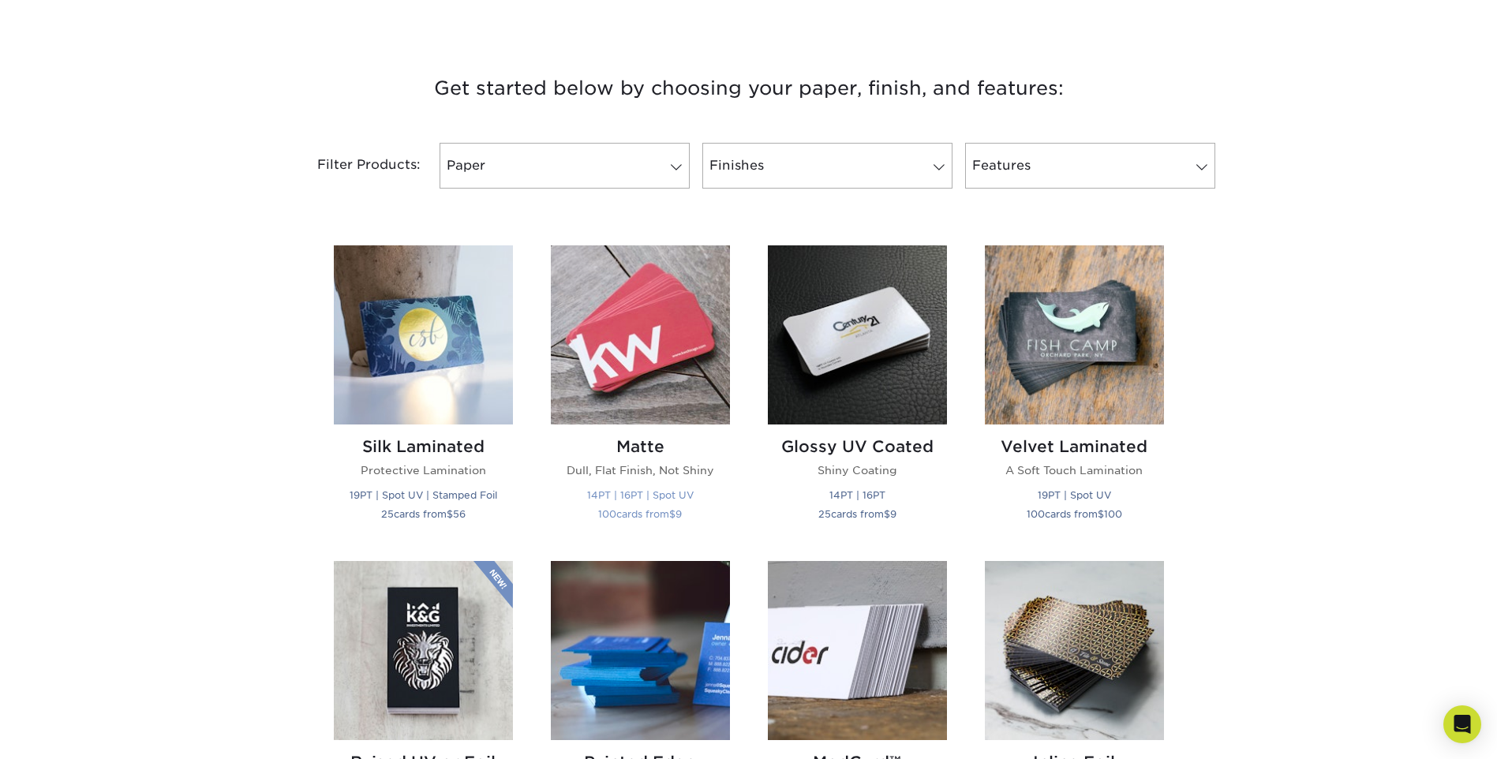
click at [650, 396] on img at bounding box center [640, 334] width 179 height 179
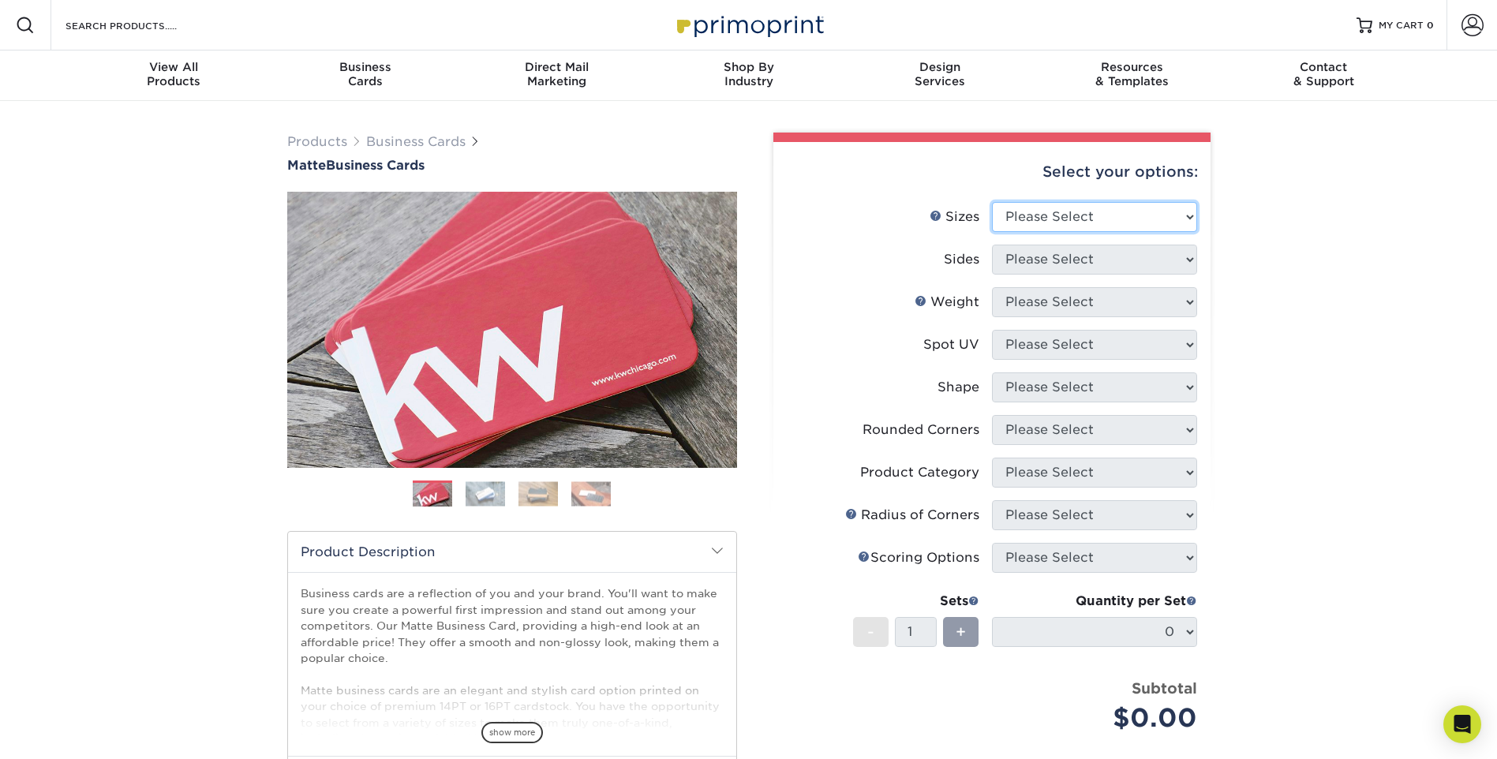
click at [1171, 227] on select "Please Select 1.5" x 3.5" - Mini 1.75" x 3.5" - Mini 2" x 2" - Square 2" x 3" -…" at bounding box center [1094, 217] width 205 height 30
click at [1306, 374] on div "Products Business Cards Matte Business Cards Previous Next 100 $ 9" at bounding box center [748, 536] width 1497 height 871
click at [1384, 291] on div "Products Business Cards Matte Business Cards Previous Next 100 $ 9" at bounding box center [748, 536] width 1497 height 871
click at [1160, 215] on select "Please Select 1.5" x 3.5" - Mini 1.75" x 3.5" - Mini 2" x 2" - Square 2" x 3" -…" at bounding box center [1094, 217] width 205 height 30
click at [1259, 232] on div "Products Business Cards Matte Business Cards Previous Next 100 $ 9" at bounding box center [748, 536] width 1497 height 871
